Goal: Information Seeking & Learning: Learn about a topic

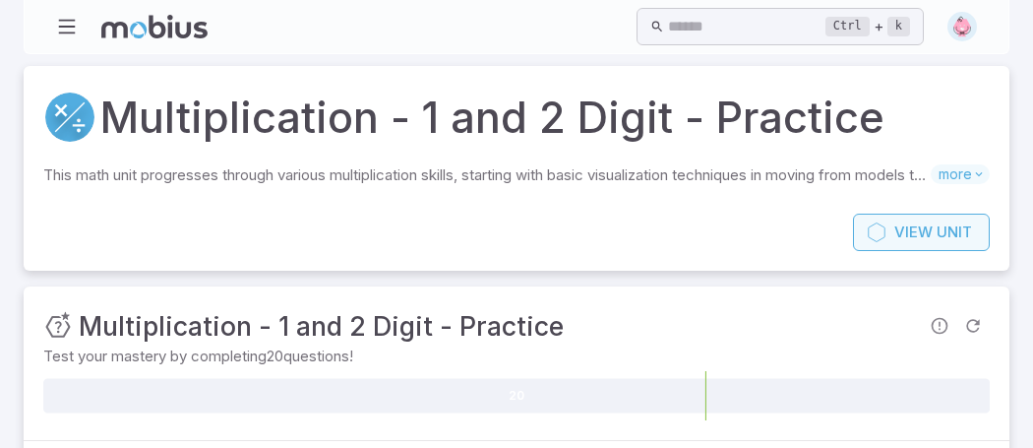
click at [869, 236] on icon at bounding box center [877, 232] width 20 height 20
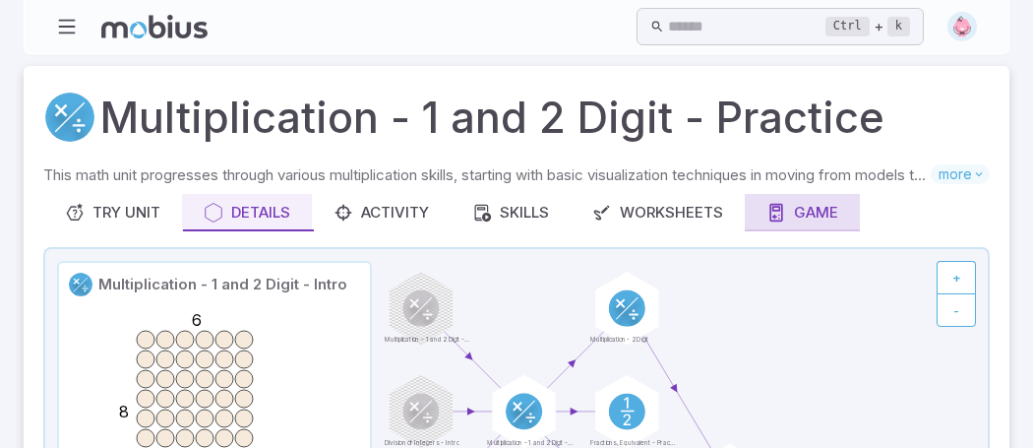
click at [770, 209] on icon at bounding box center [777, 213] width 20 height 20
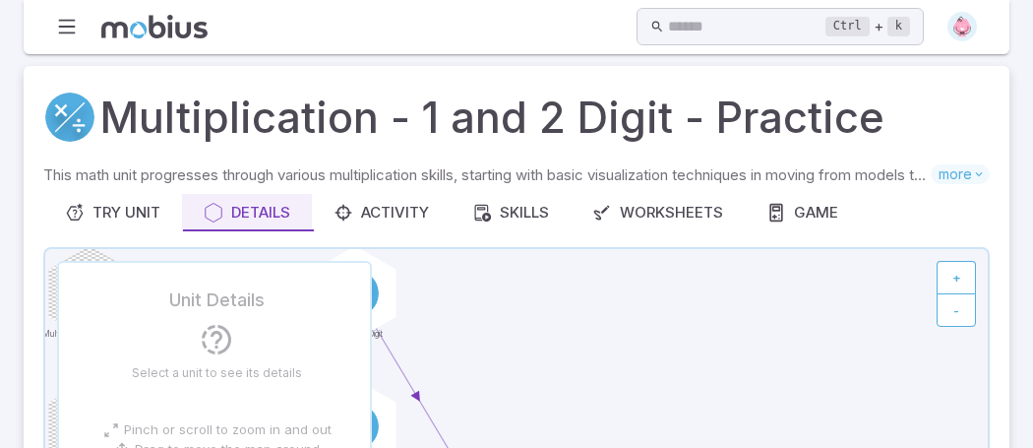
scroll to position [111, 0]
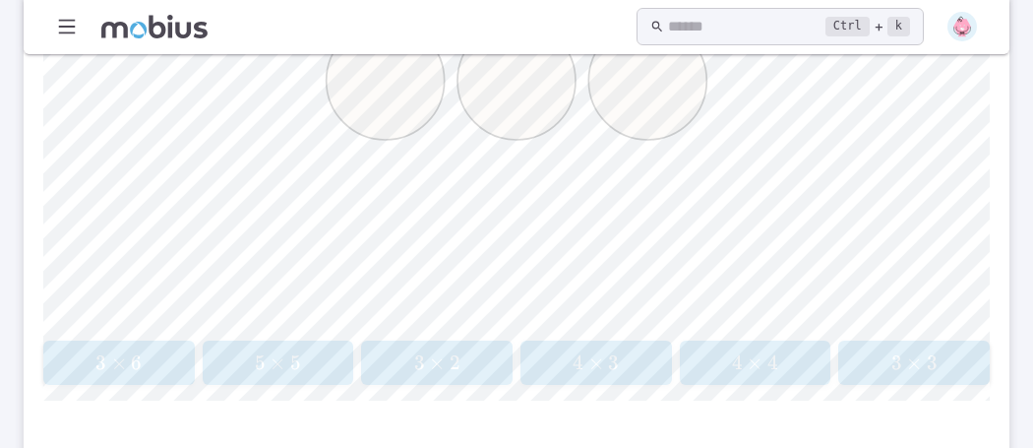
scroll to position [829, 0]
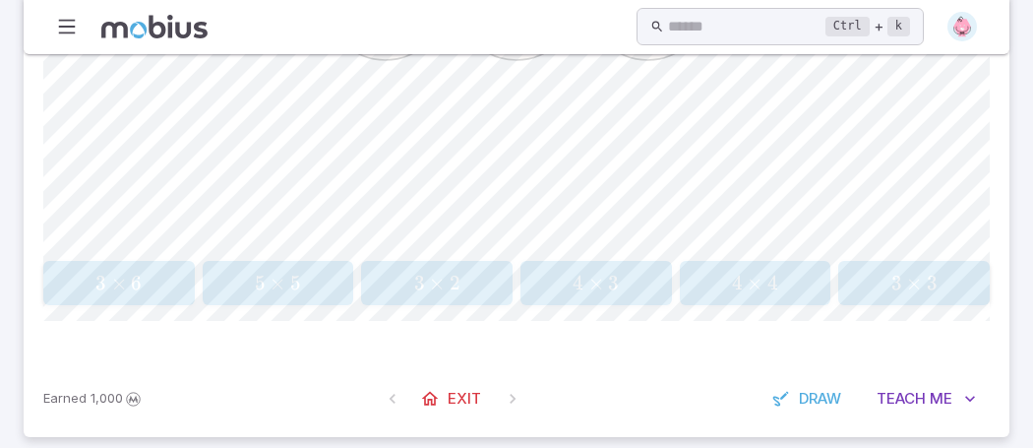
click at [477, 281] on span "3 × 2" at bounding box center [437, 283] width 139 height 25
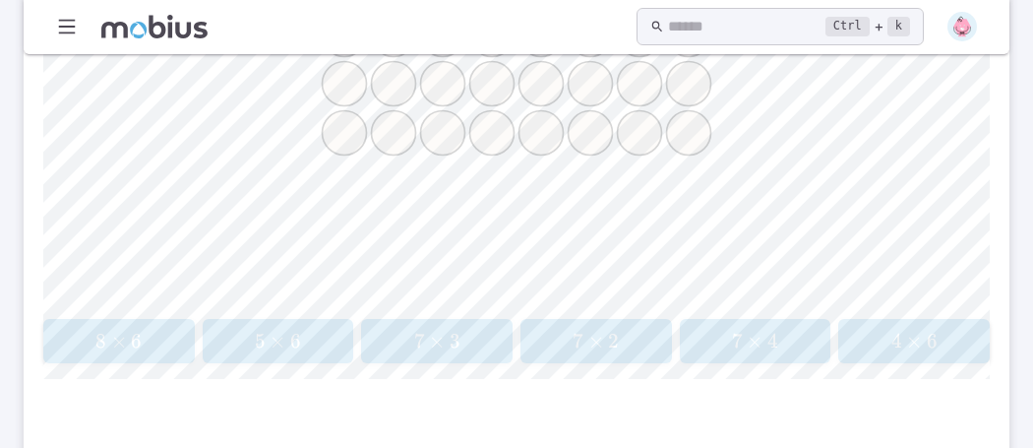
scroll to position [844, 0]
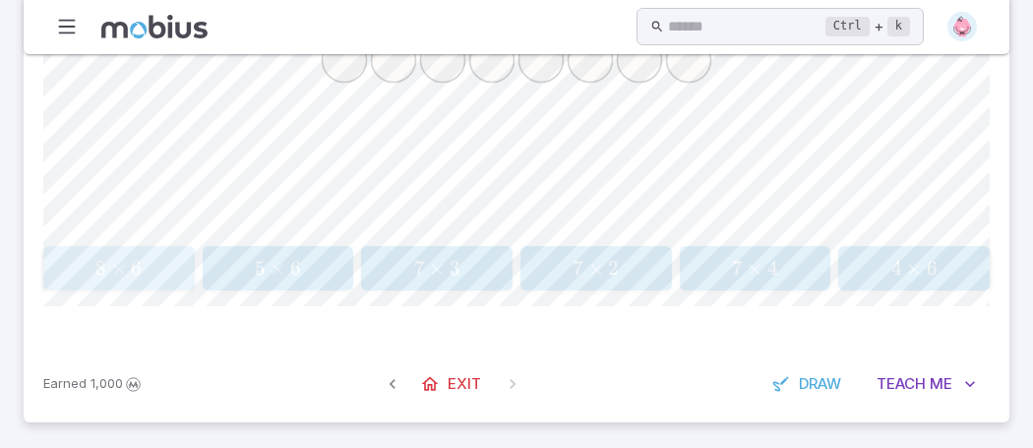
click at [168, 272] on span "8 × 6" at bounding box center [118, 268] width 139 height 25
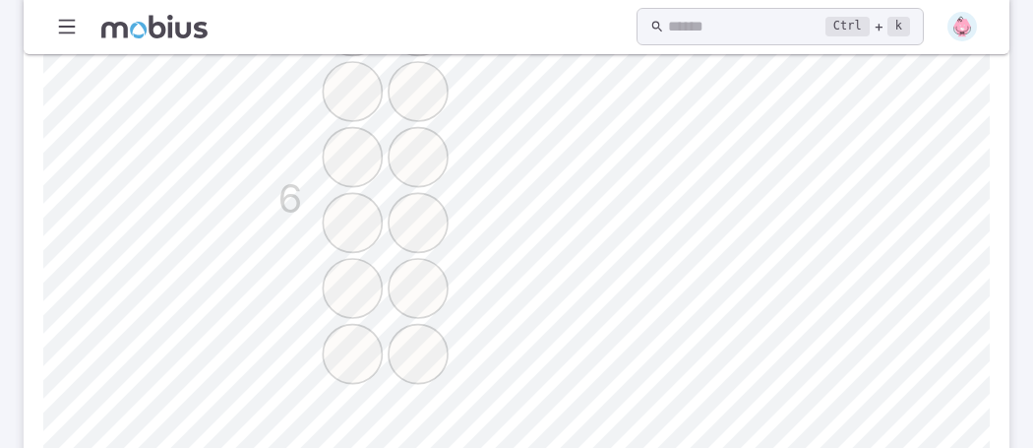
scroll to position [837, 0]
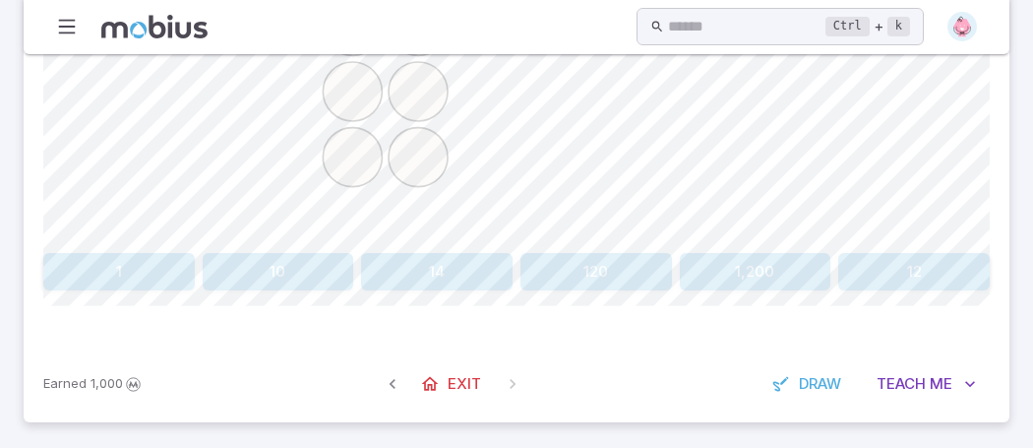
click at [888, 278] on button "12" at bounding box center [914, 271] width 152 height 37
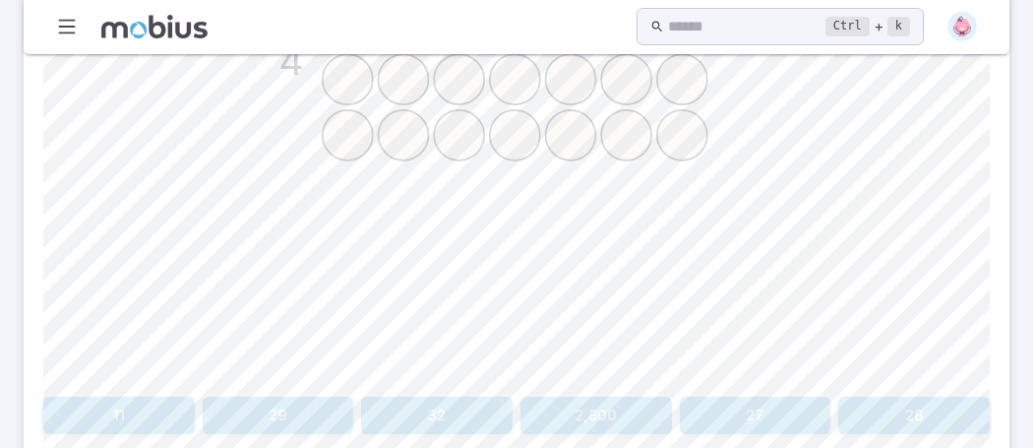
scroll to position [736, 0]
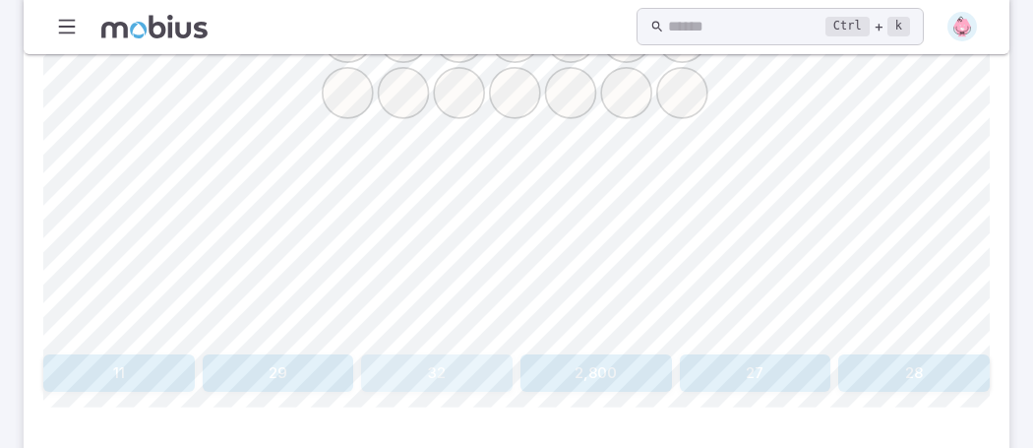
click at [382, 383] on button "32" at bounding box center [437, 372] width 152 height 37
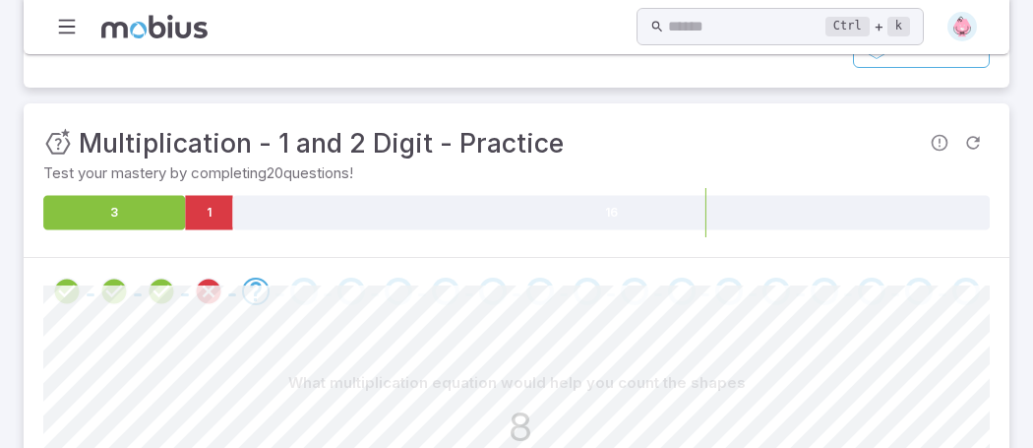
scroll to position [178, 0]
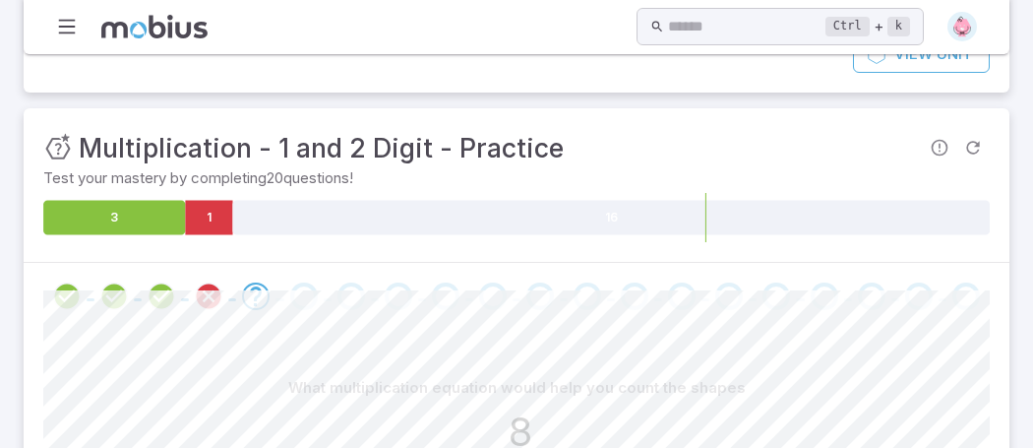
click at [210, 290] on icon "Review your answer" at bounding box center [209, 296] width 30 height 30
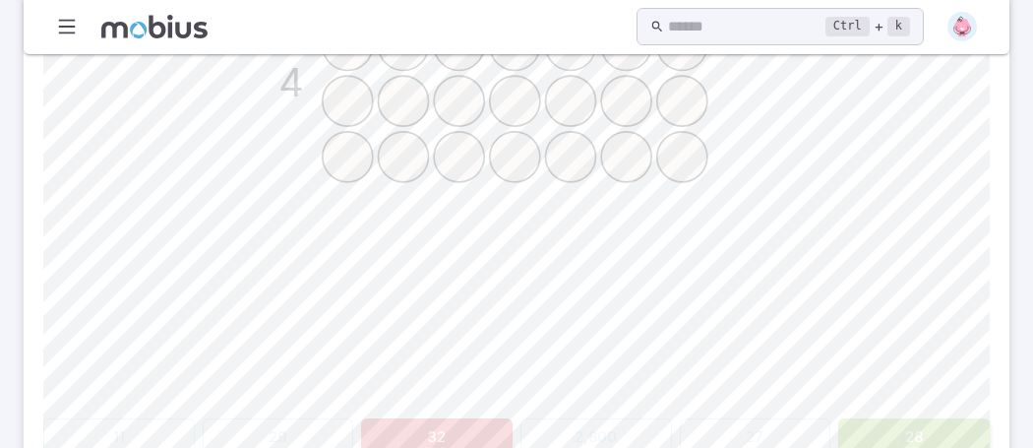
scroll to position [837, 0]
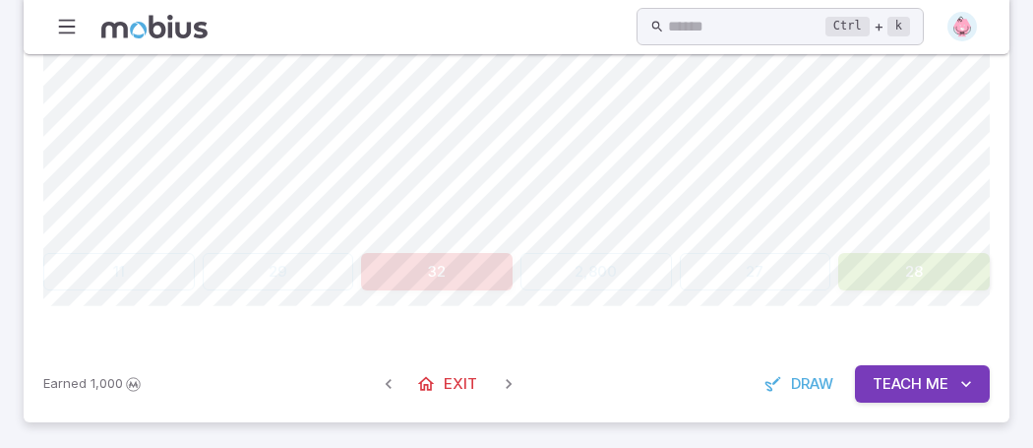
click at [858, 266] on button "28" at bounding box center [914, 271] width 152 height 37
click at [881, 382] on span "Teach" at bounding box center [897, 384] width 49 height 22
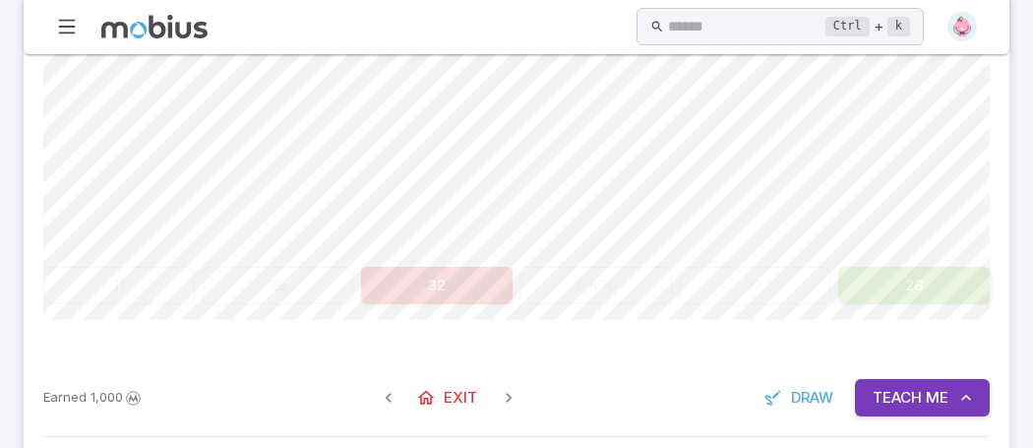
scroll to position [825, 0]
click at [803, 394] on span "Draw" at bounding box center [812, 397] width 42 height 22
